Goal: Task Accomplishment & Management: Complete application form

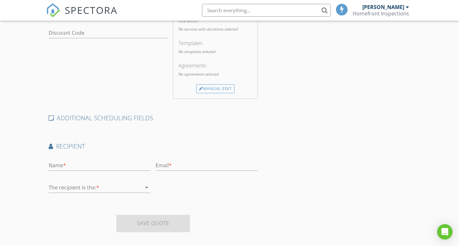
scroll to position [211, 0]
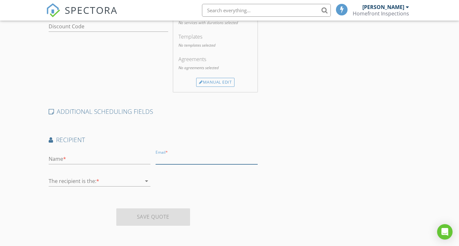
paste input "ssaka3551@gmail.com"
type input "ssaka3551@gmail.com"
click at [70, 155] on input "text" at bounding box center [100, 159] width 102 height 11
type input "Steve Saka"
click at [79, 181] on div at bounding box center [95, 181] width 93 height 10
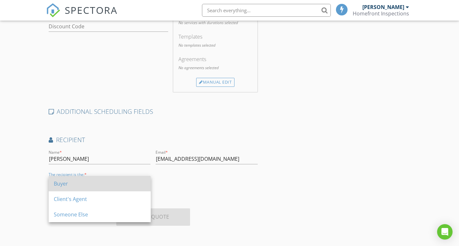
click at [68, 184] on div "Buyer" at bounding box center [100, 184] width 92 height 8
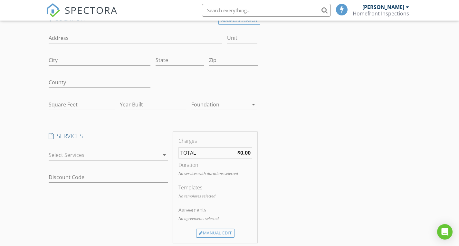
scroll to position [64, 0]
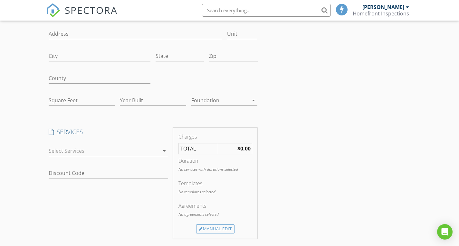
click at [82, 150] on div at bounding box center [104, 151] width 111 height 10
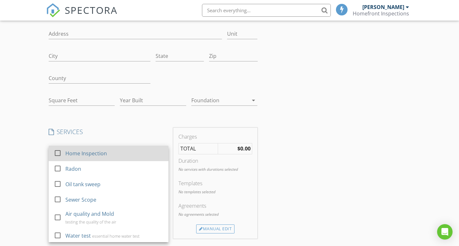
click at [59, 151] on div at bounding box center [57, 152] width 11 height 11
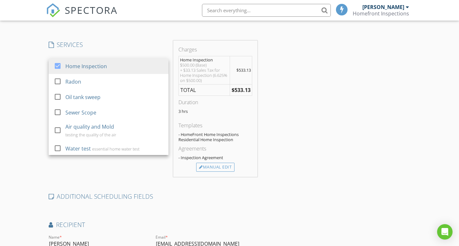
scroll to position [161, 0]
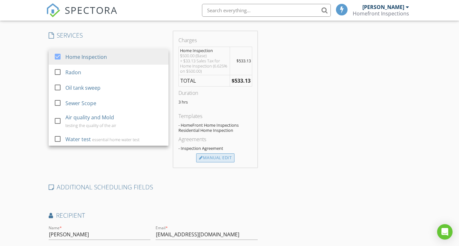
click at [219, 159] on div "Manual Edit" at bounding box center [215, 158] width 38 height 9
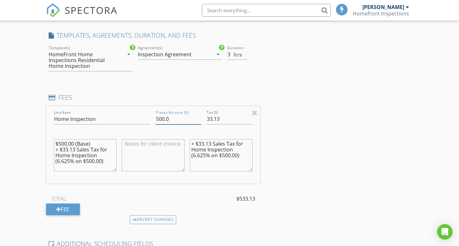
click at [157, 120] on input "500.0" at bounding box center [178, 119] width 46 height 11
type input "400.0"
drag, startPoint x: 221, startPoint y: 119, endPoint x: 205, endPoint y: 119, distance: 16.4
click at [205, 119] on div "Tax ($) 33.13" at bounding box center [229, 120] width 51 height 22
type input "26.50"
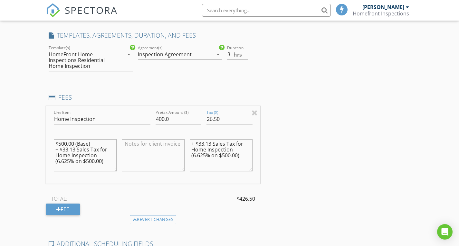
click at [290, 139] on div "Location Address Search Address Unit City State Zip County Square Feet Year Bui…" at bounding box center [229, 138] width 367 height 449
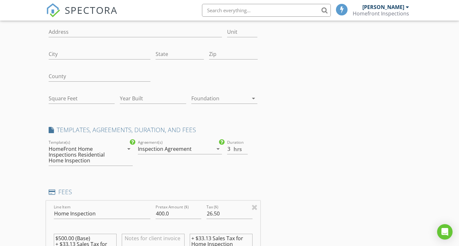
scroll to position [0, 0]
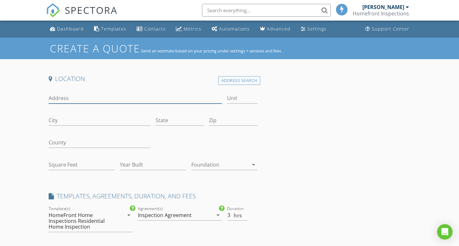
click at [74, 99] on input "Address" at bounding box center [135, 98] width 173 height 11
type input "10 Lake land dr"
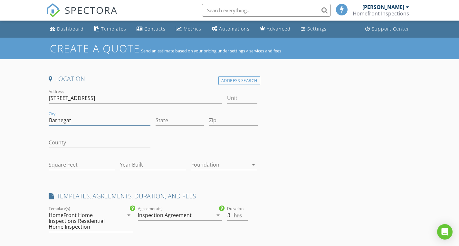
type input "Barnegat"
type input "NJ"
type input "08005"
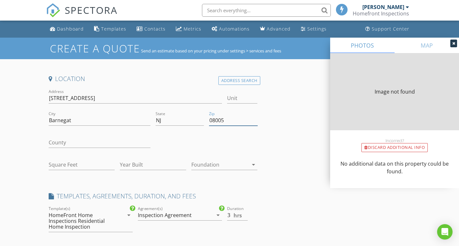
type input "1969"
type input "2000"
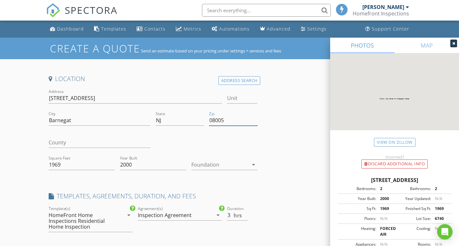
type input "08005"
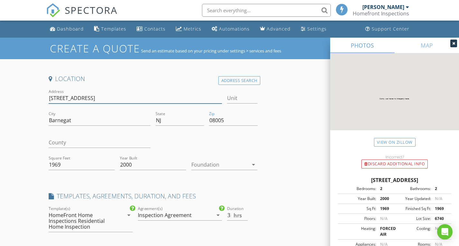
click at [68, 100] on input "10 Lake land dr" at bounding box center [135, 98] width 173 height 11
type input "10 Lakeland dr"
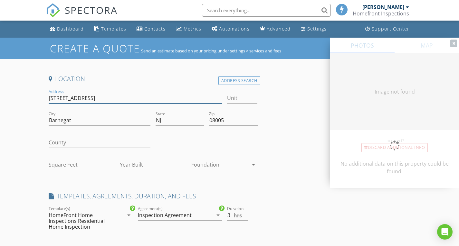
type input "1969"
type input "2000"
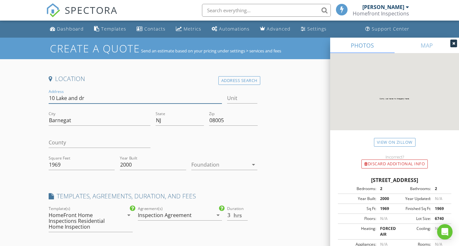
type input "10 Lake Land dr"
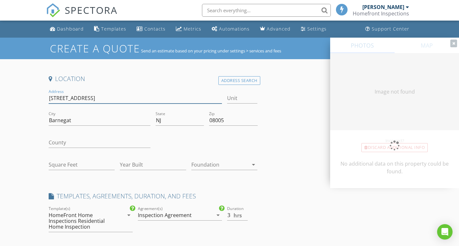
type input "1969"
type input "2000"
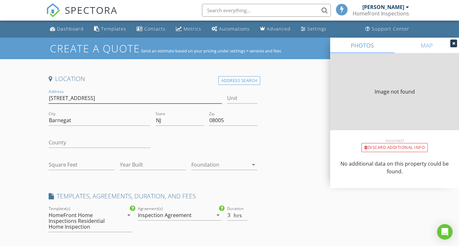
type input "1969"
type input "2000"
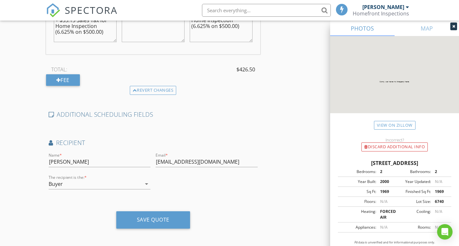
scroll to position [293, 0]
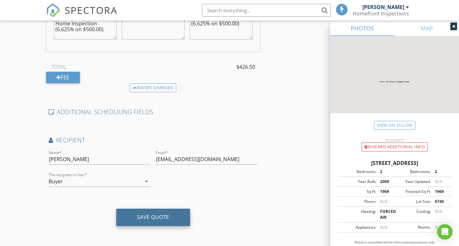
type input "10 Lake Land dr"
click at [155, 219] on div "Save Quote" at bounding box center [153, 217] width 33 height 6
